Goal: Navigation & Orientation: Find specific page/section

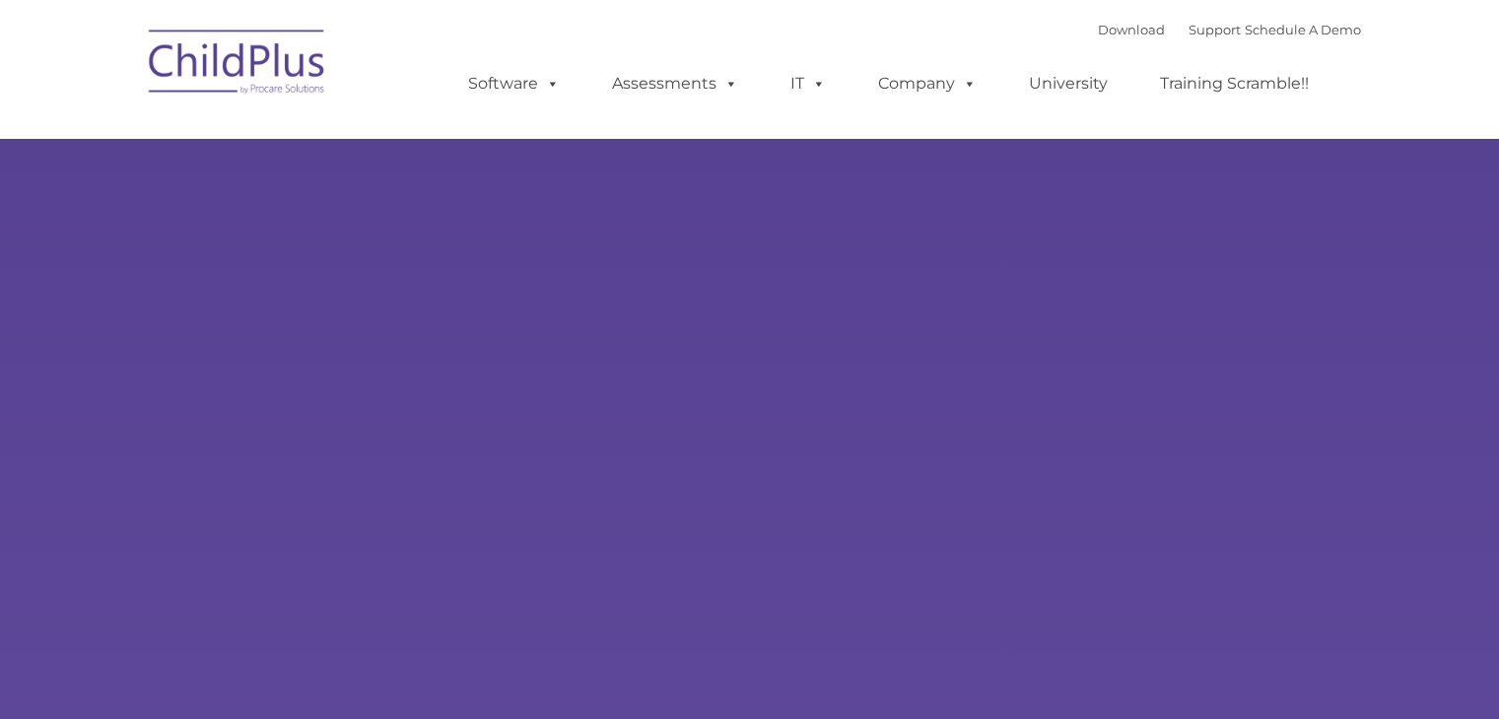
select select "MEDIUM"
type input ""
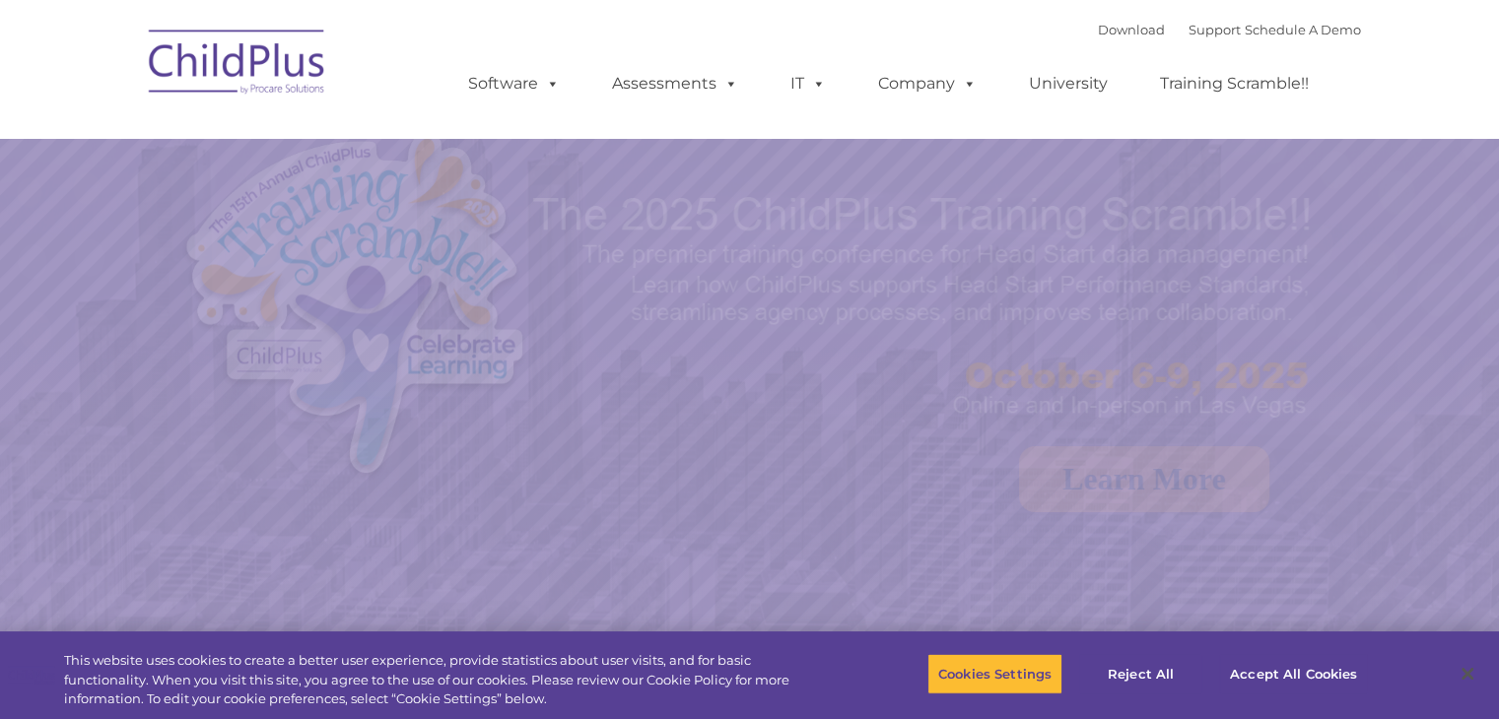
select select "MEDIUM"
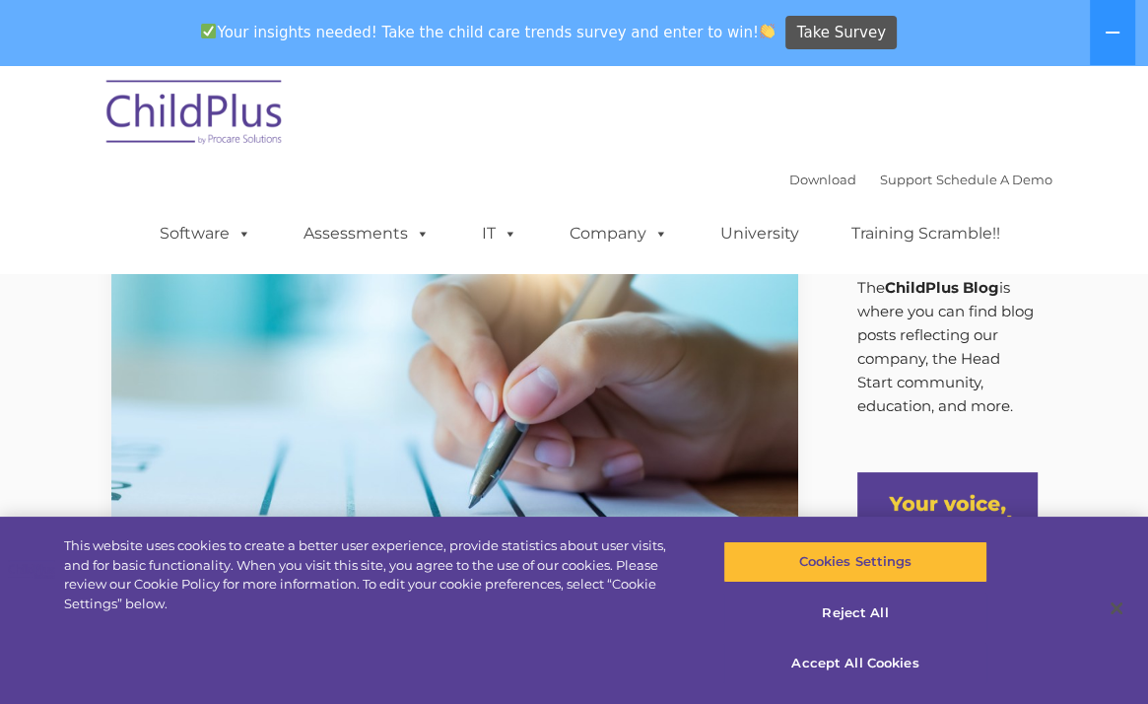
click at [244, 128] on img at bounding box center [195, 115] width 197 height 99
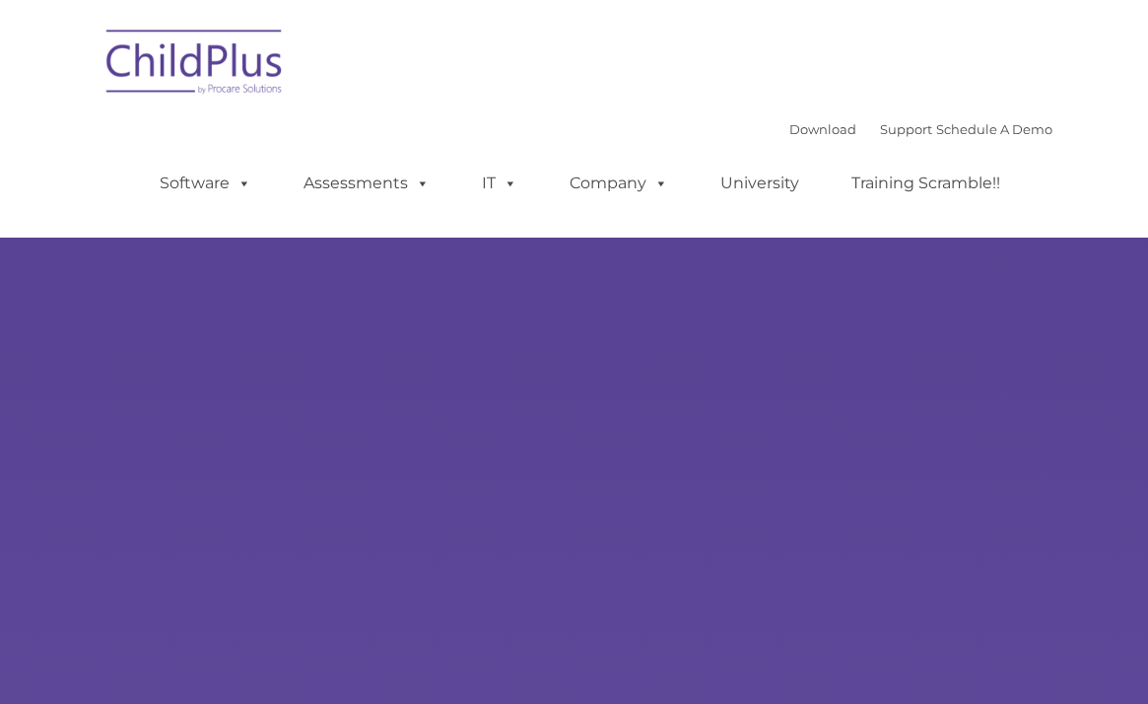
type input ""
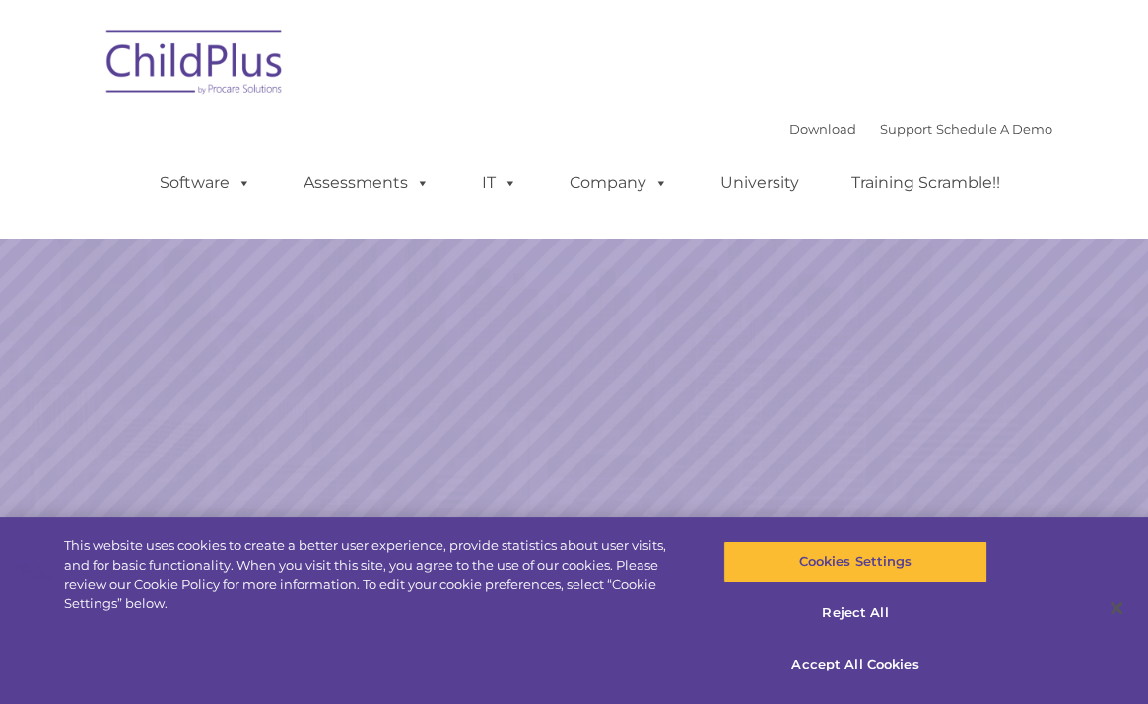
select select "MEDIUM"
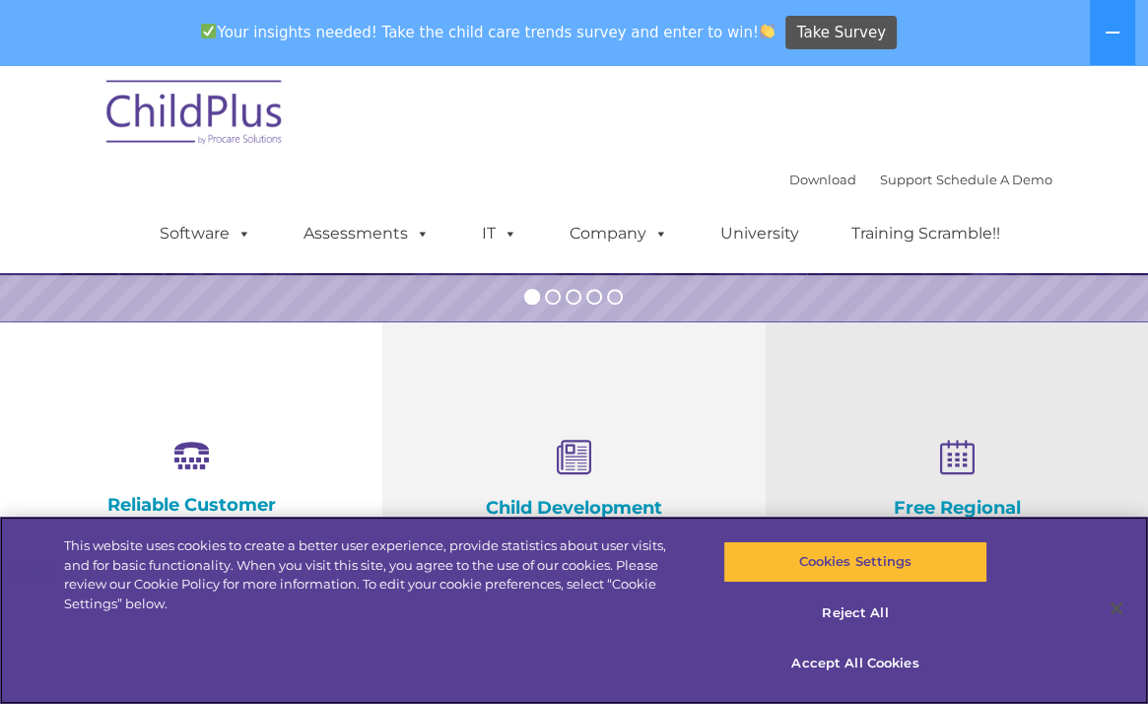
scroll to position [523, 0]
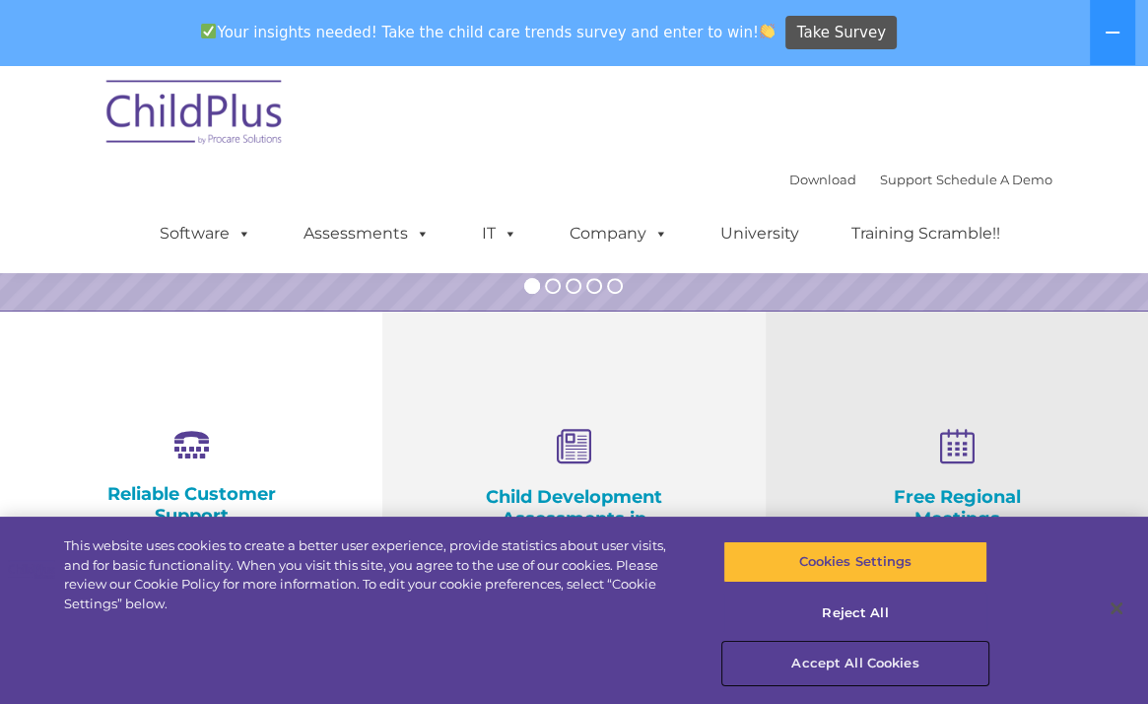
click at [813, 652] on button "Accept All Cookies" at bounding box center [855, 663] width 264 height 41
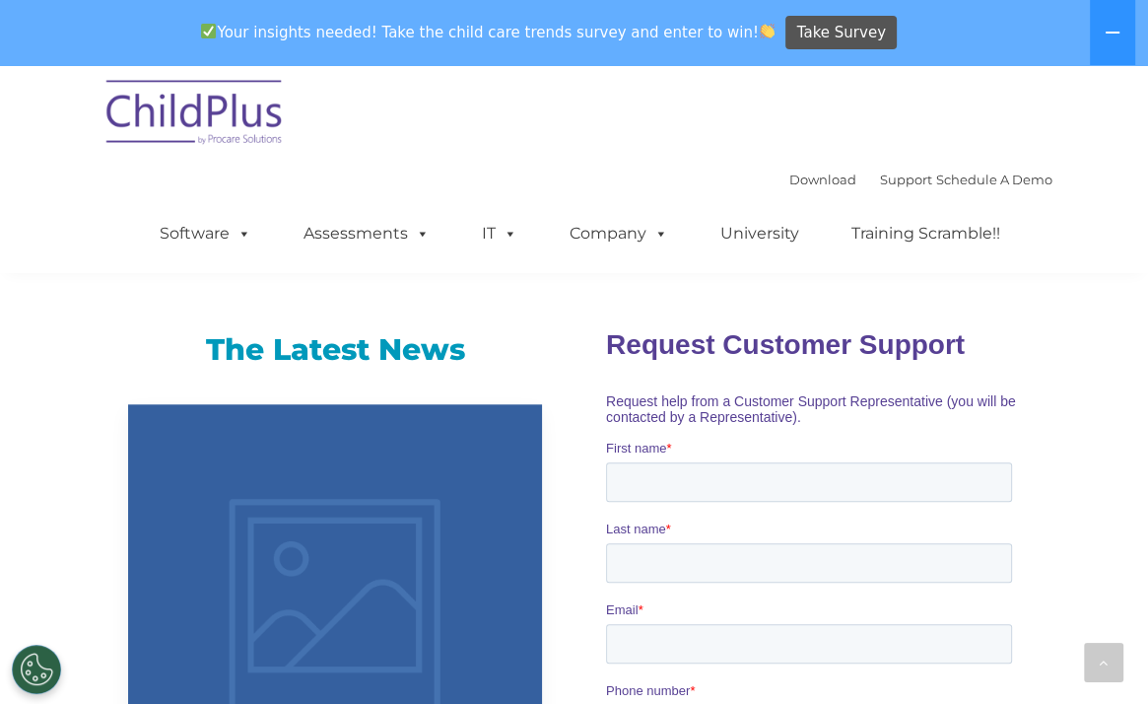
scroll to position [316, 0]
